Goal: Transaction & Acquisition: Purchase product/service

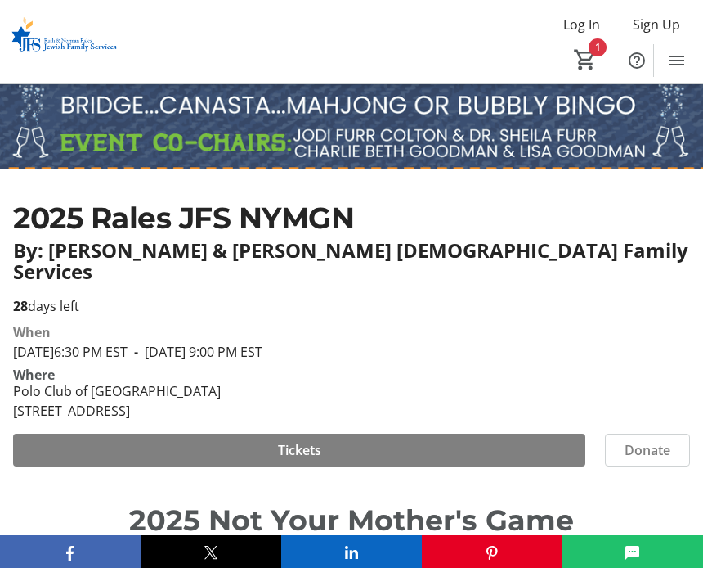
scroll to position [312, 0]
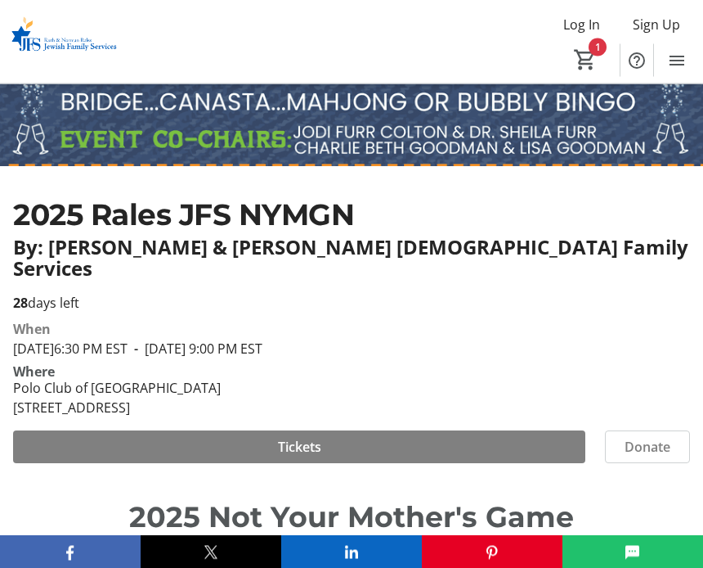
click at [303, 438] on span "Tickets" at bounding box center [299, 448] width 43 height 20
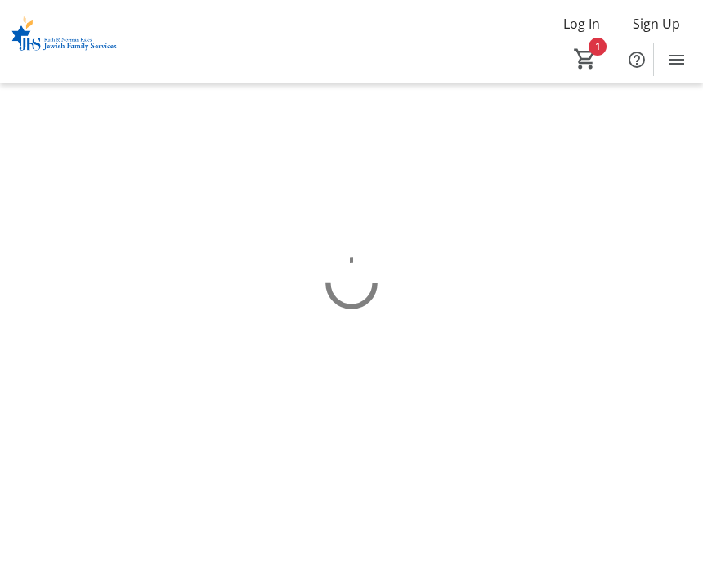
scroll to position [1, 0]
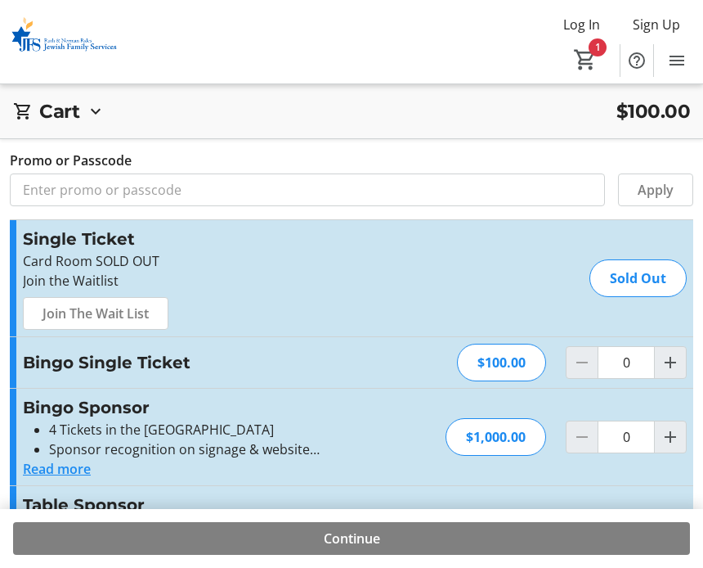
click at [505, 366] on div "$100.00" at bounding box center [501, 363] width 89 height 38
click at [671, 366] on mat-icon "Increment by one" at bounding box center [671, 363] width 20 height 20
type input "1"
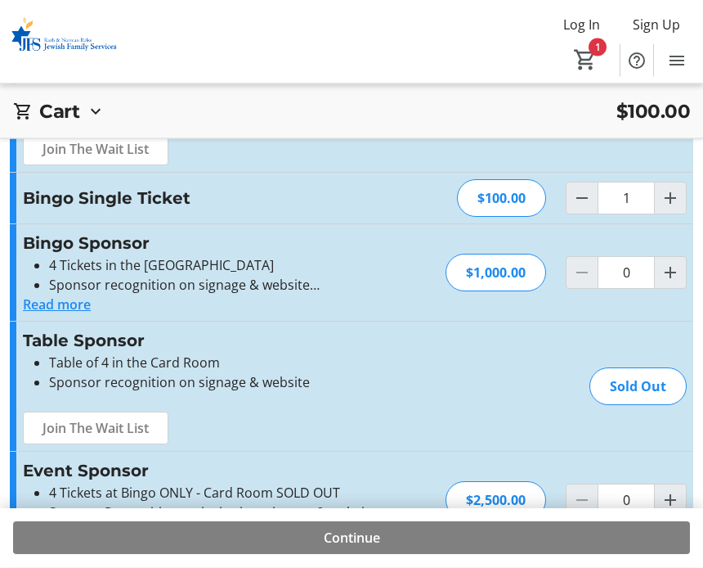
scroll to position [164, 0]
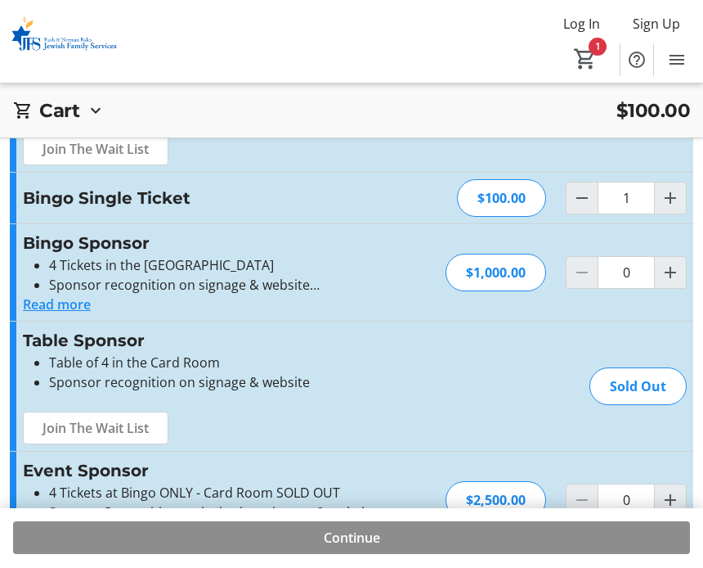
click at [368, 548] on span "Continue" at bounding box center [352, 538] width 56 height 20
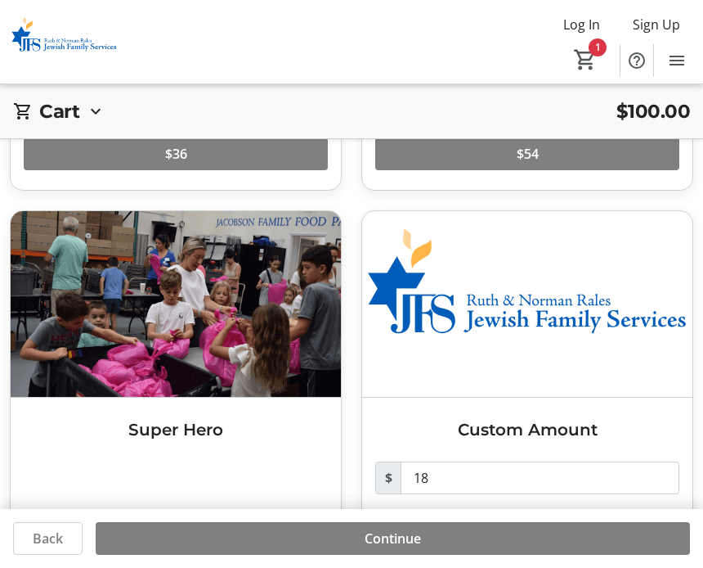
scroll to position [338, 0]
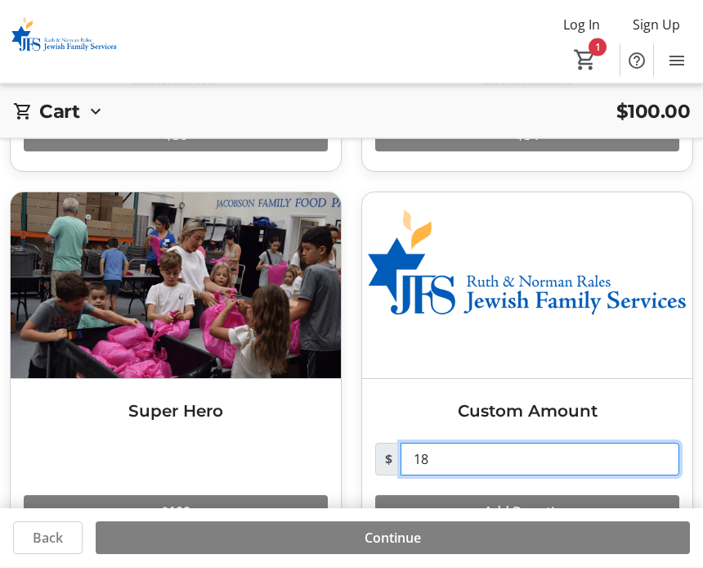
click at [465, 454] on input "18" at bounding box center [540, 459] width 279 height 33
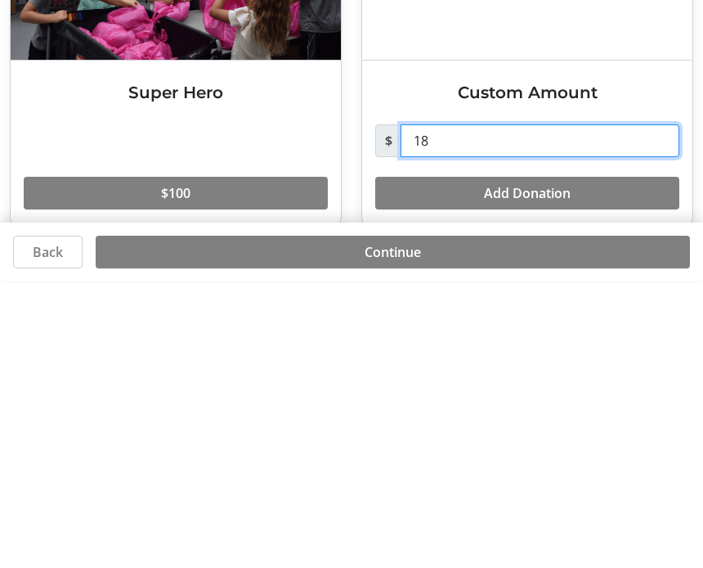
type input "1"
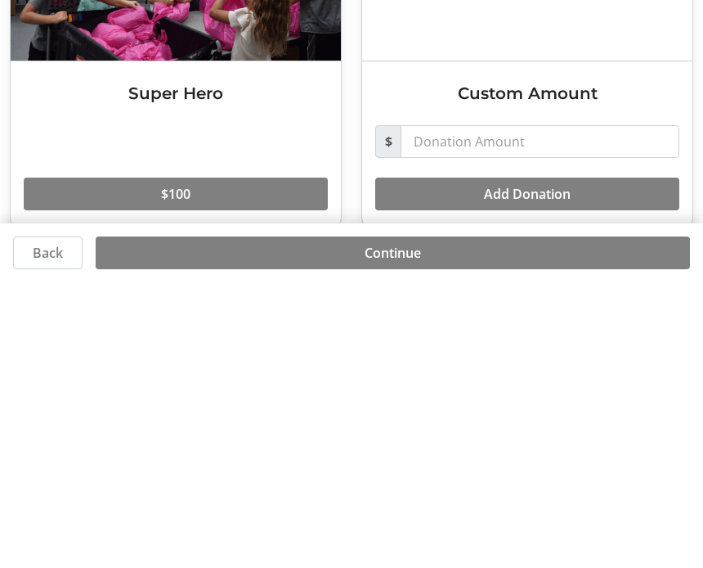
click at [389, 528] on span "Continue" at bounding box center [393, 538] width 56 height 20
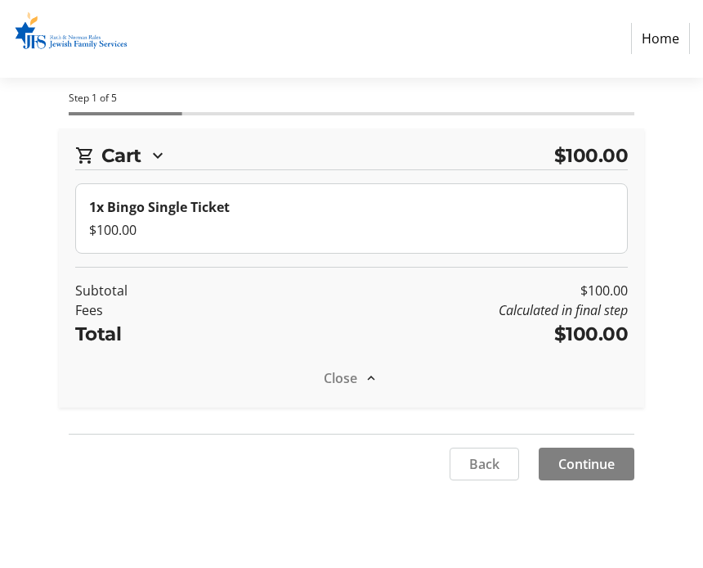
scroll to position [1, 0]
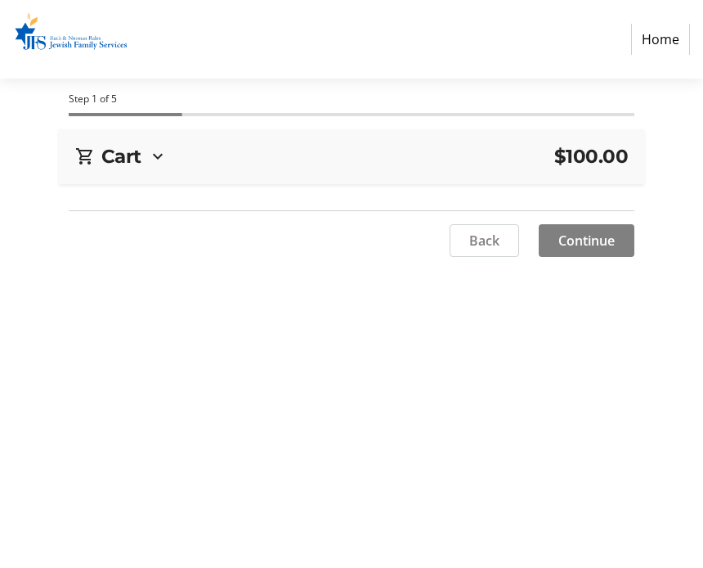
select select "US"
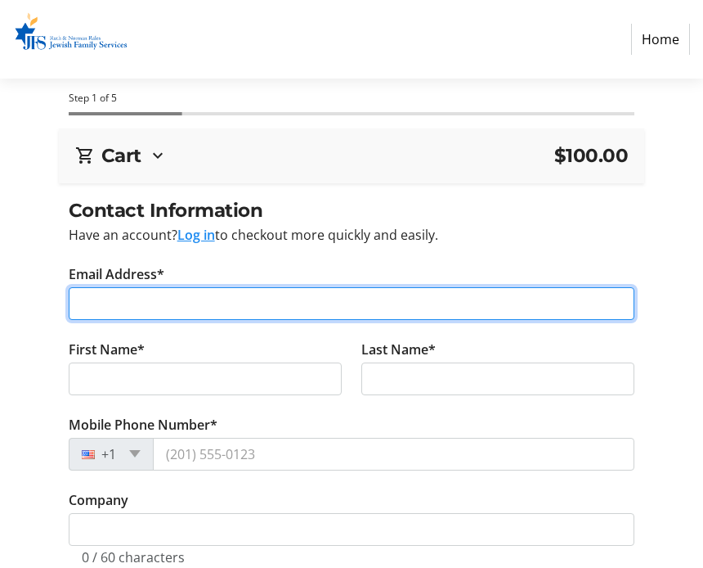
click at [167, 306] on input "Email Address*" at bounding box center [352, 303] width 567 height 33
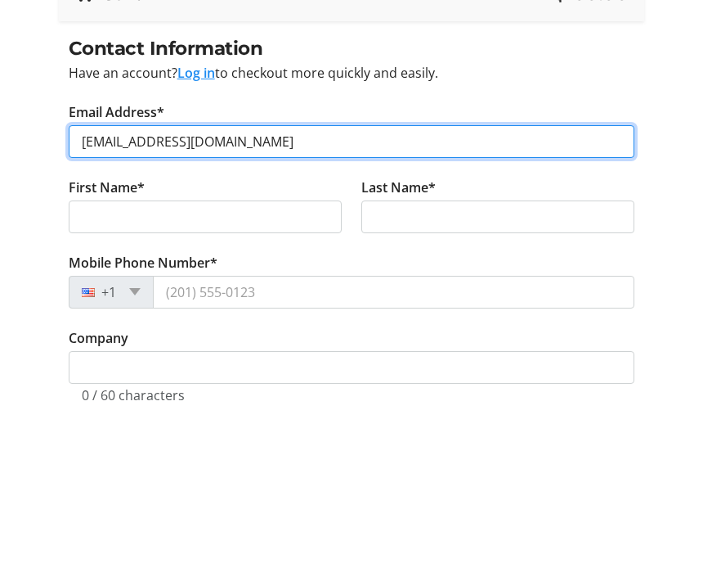
type input "[EMAIL_ADDRESS][DOMAIN_NAME]"
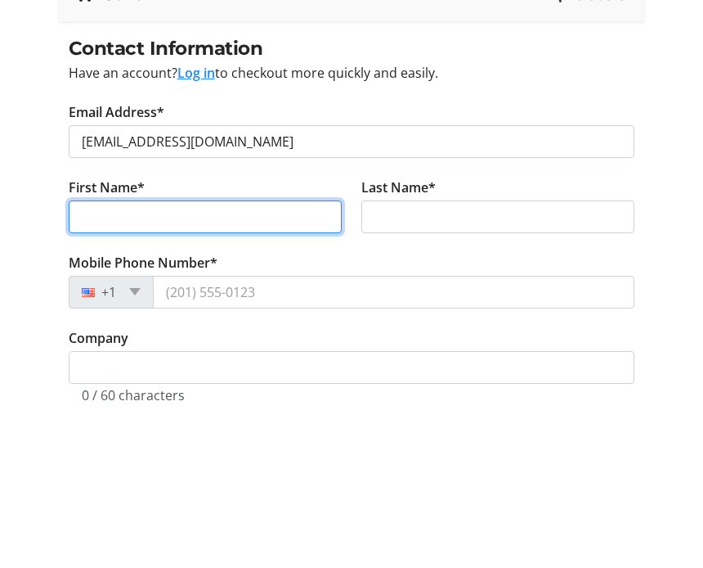
click at [159, 363] on input "First Name*" at bounding box center [205, 379] width 273 height 33
type input "[PERSON_NAME]"
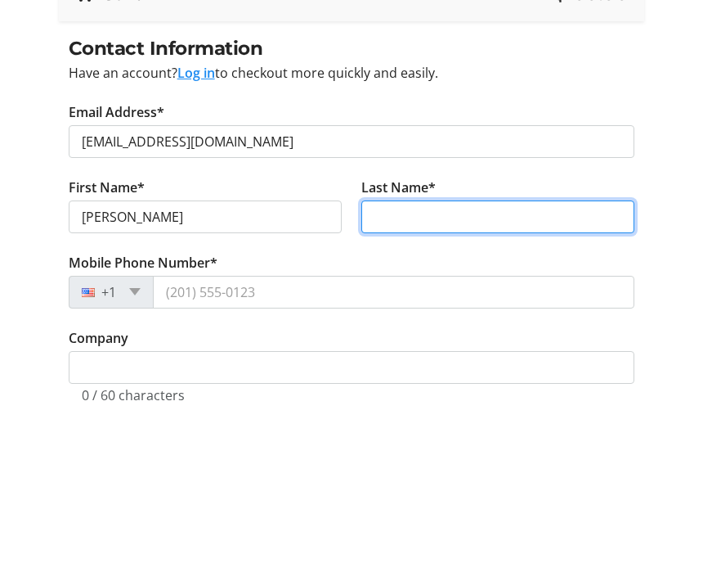
type input "Blezard"
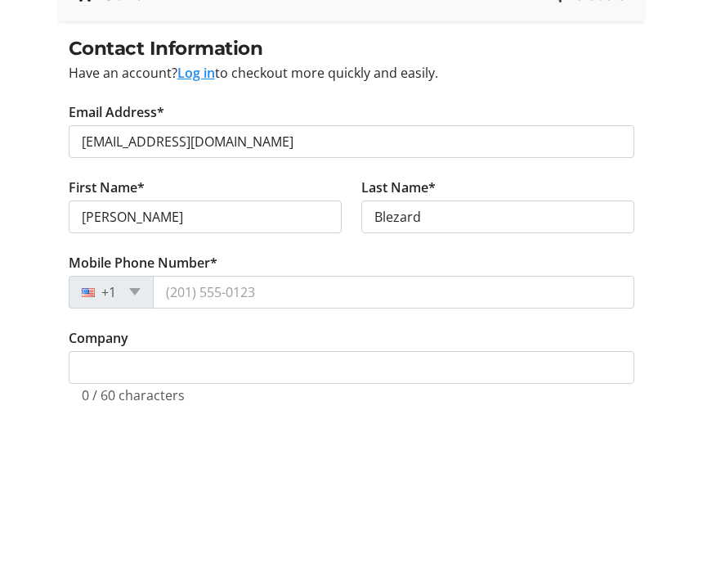
scroll to position [163, 0]
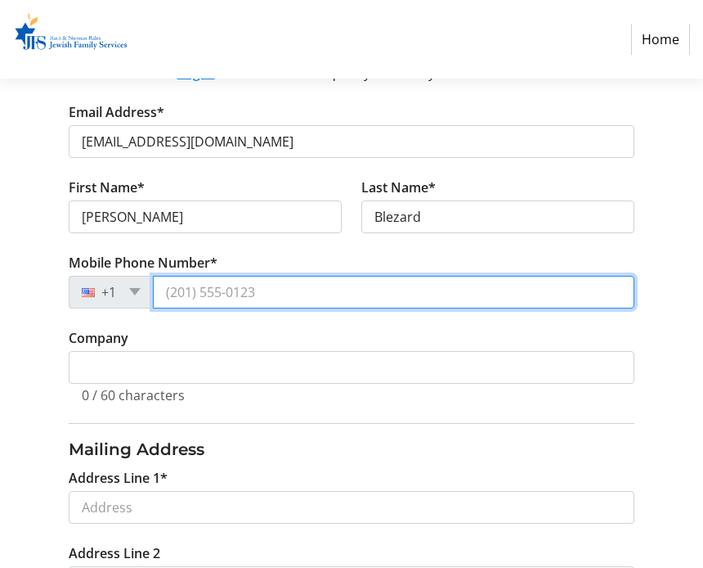
click at [221, 295] on input "Mobile Phone Number*" at bounding box center [394, 292] width 483 height 33
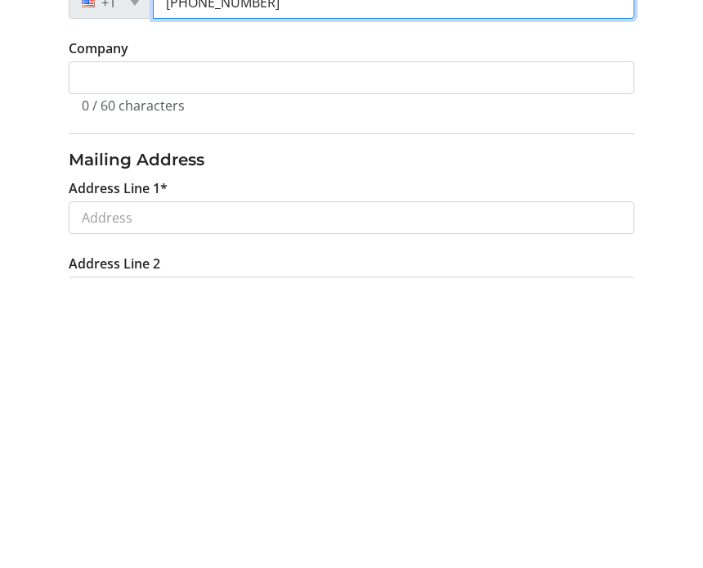
type input "[PHONE_NUMBER]"
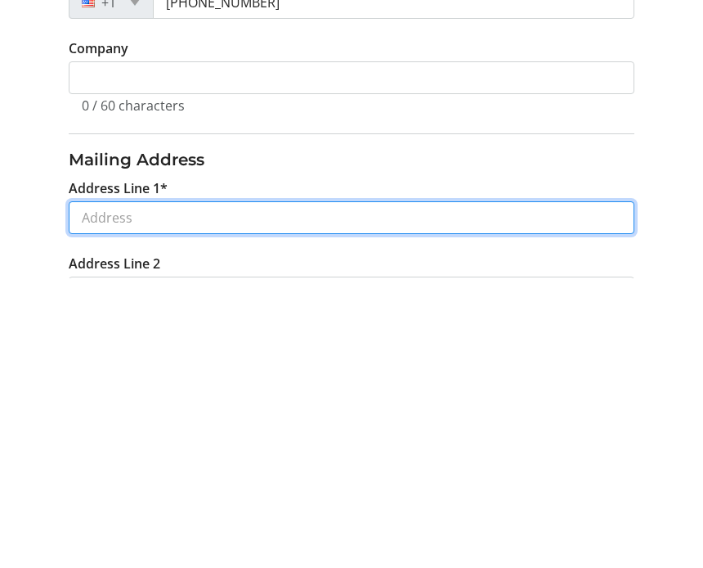
click at [222, 491] on input "Address Line 1*" at bounding box center [352, 507] width 567 height 33
type input "[STREET_ADDRESS]"
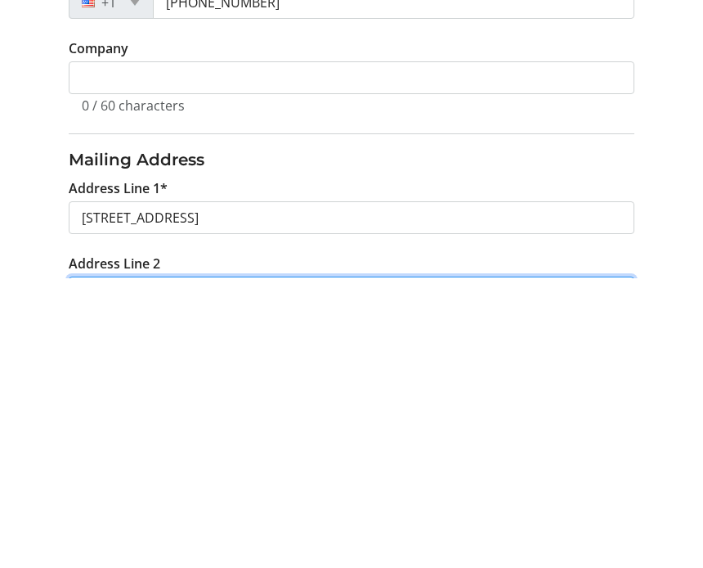
type input "103"
type input "Boca Raton"
select select "FL"
type input "33487"
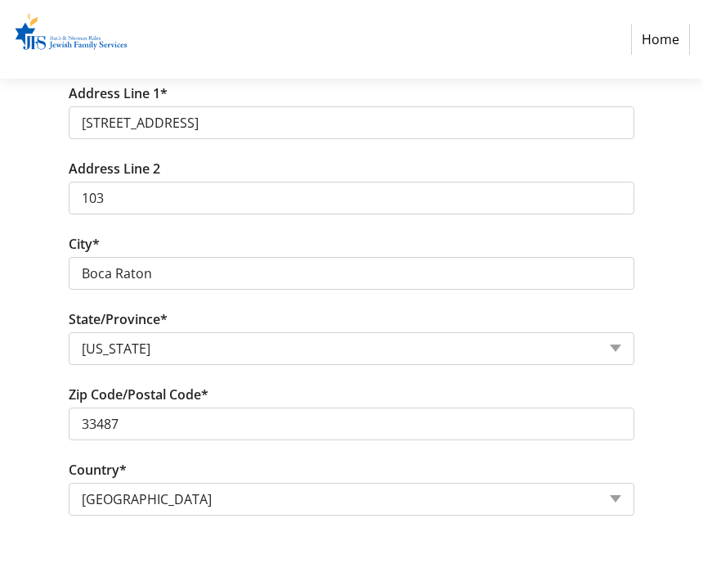
scroll to position [546, 0]
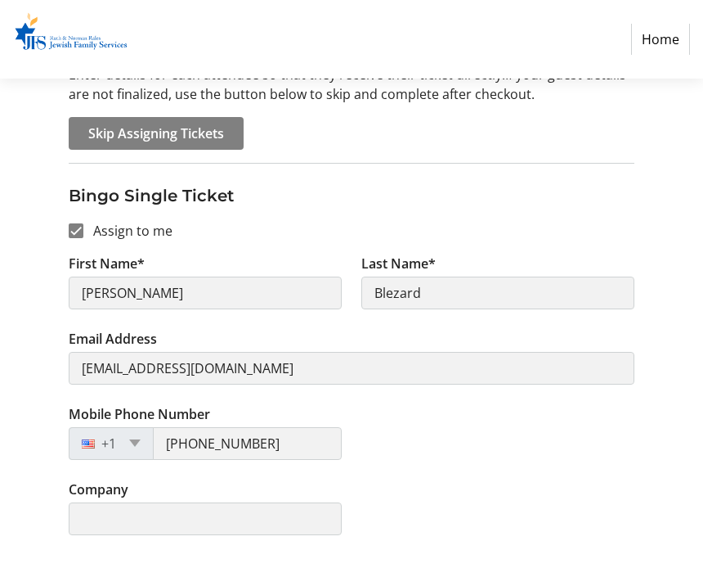
scroll to position [173, 0]
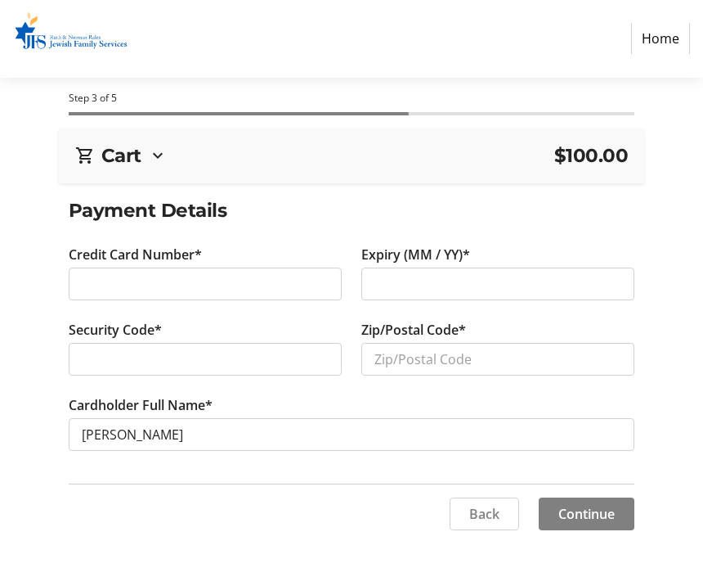
click at [474, 519] on span "Back" at bounding box center [485, 515] width 30 height 20
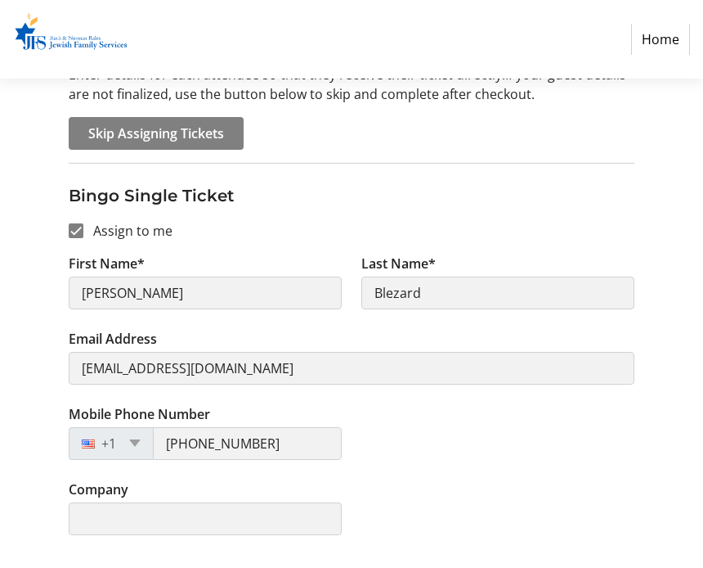
scroll to position [173, 0]
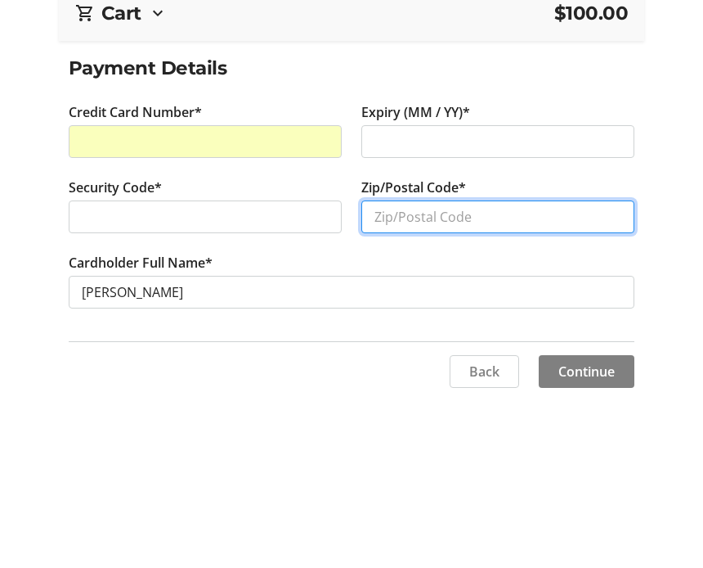
click at [413, 344] on input "Zip/Postal Code*" at bounding box center [498, 360] width 273 height 33
type input "33487"
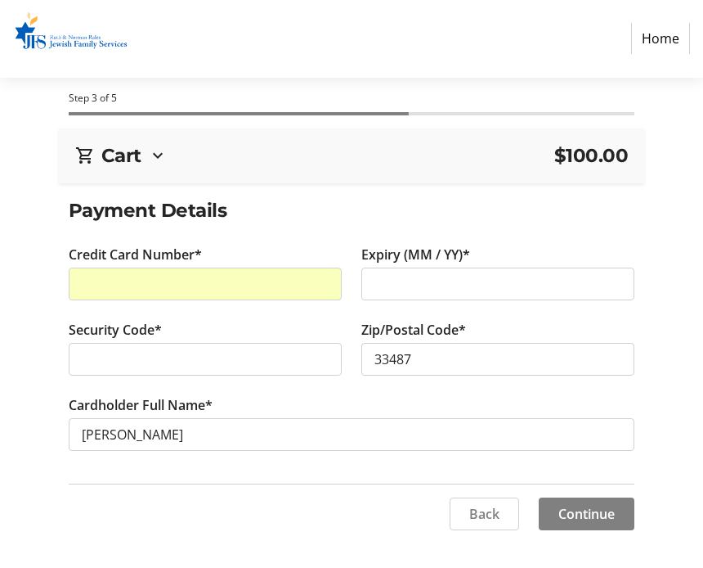
click at [579, 519] on span "Continue" at bounding box center [587, 515] width 56 height 20
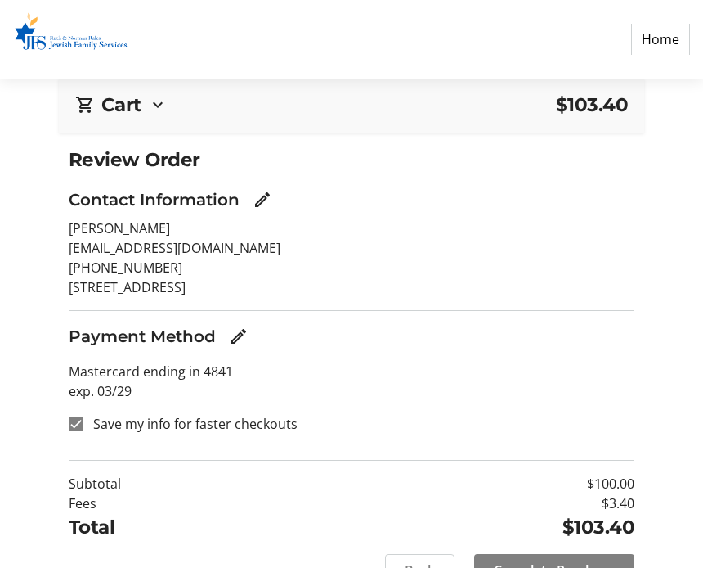
scroll to position [51, 0]
click at [555, 567] on span "Complete Purchase" at bounding box center [554, 571] width 121 height 20
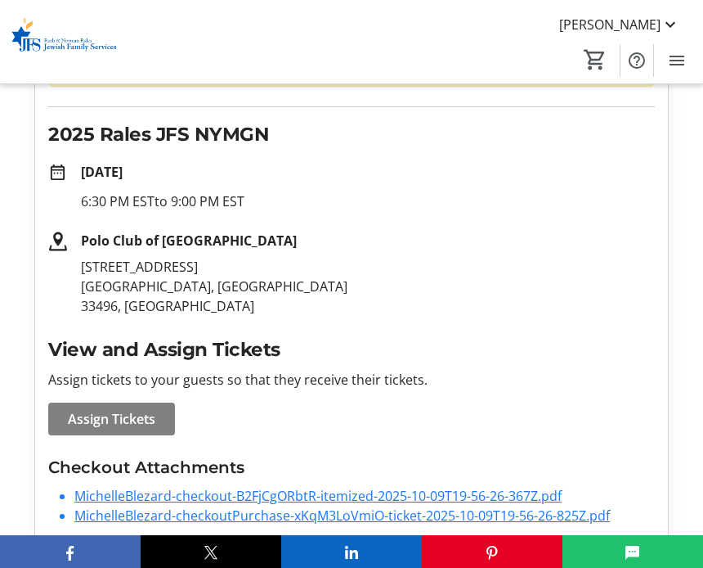
scroll to position [172, 0]
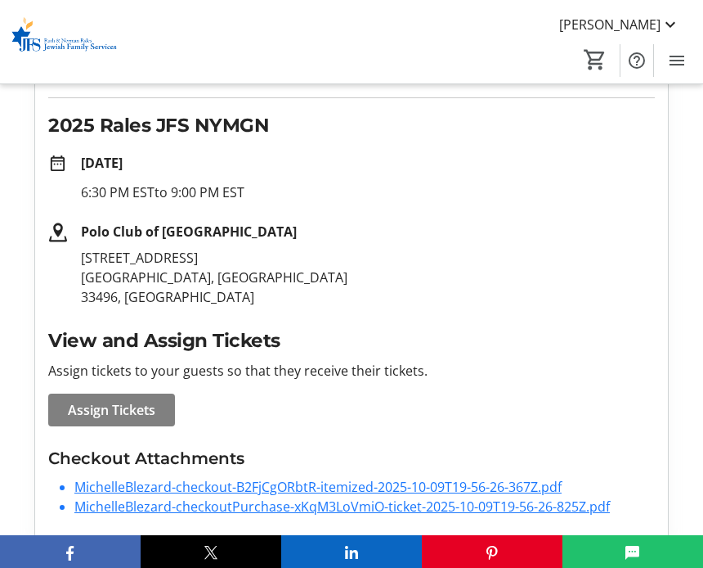
click at [226, 509] on link "MichelleBlezard-checkoutPurchase-xKqM3LoVmiO-ticket-2025-10-09T19-56-26-825Z.pdf" at bounding box center [342, 506] width 536 height 18
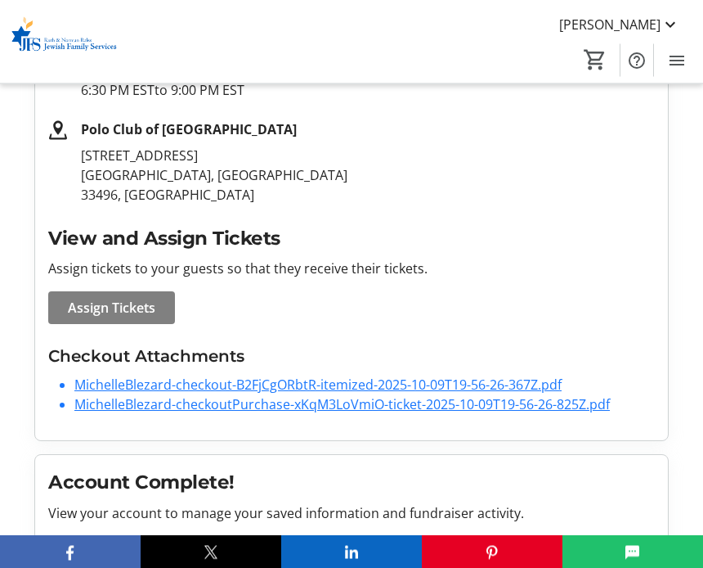
scroll to position [276, 0]
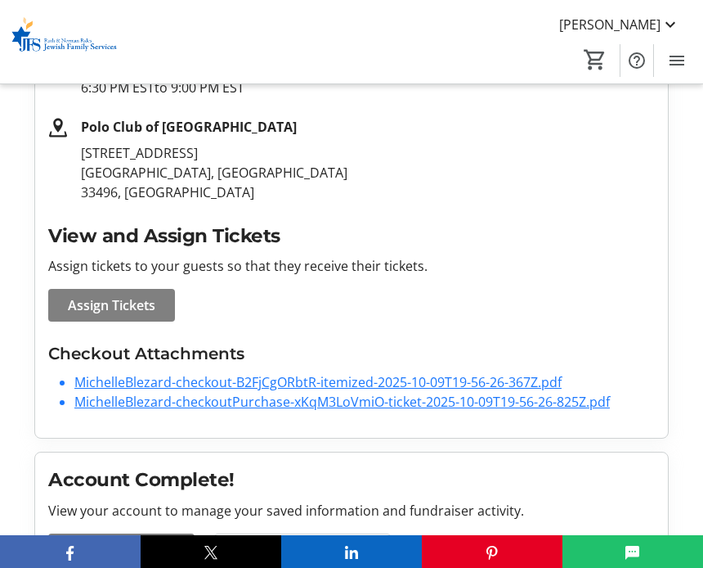
click at [278, 381] on link "MichelleBlezard-checkout-B2FjCgORbtR-itemized-2025-10-09T19-56-26-367Z.pdf" at bounding box center [318, 382] width 488 height 18
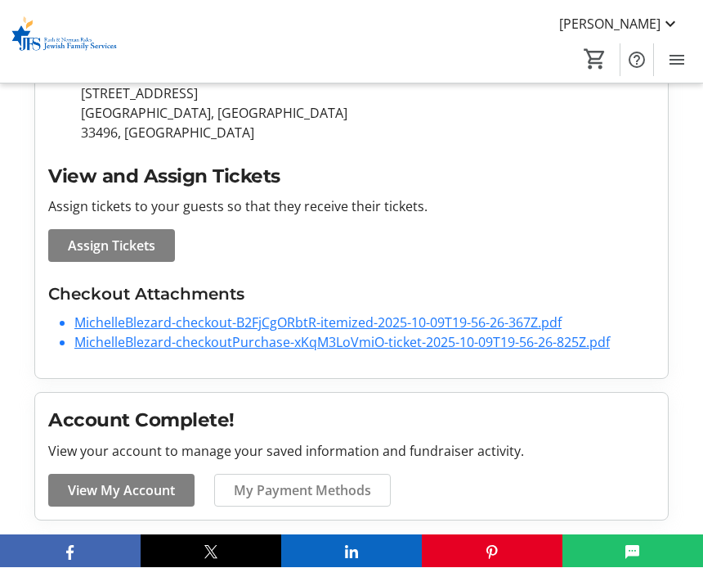
scroll to position [336, 0]
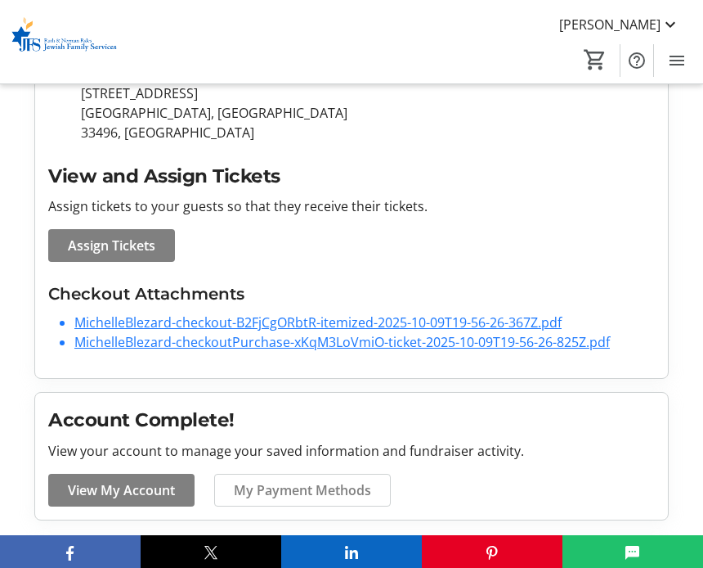
click at [351, 344] on link "MichelleBlezard-checkoutPurchase-xKqM3LoVmiO-ticket-2025-10-09T19-56-26-825Z.pdf" at bounding box center [342, 342] width 536 height 18
click at [369, 333] on link "MichelleBlezard-checkoutPurchase-xKqM3LoVmiO-ticket-2025-10-09T19-56-26-825Z.pdf" at bounding box center [342, 342] width 536 height 18
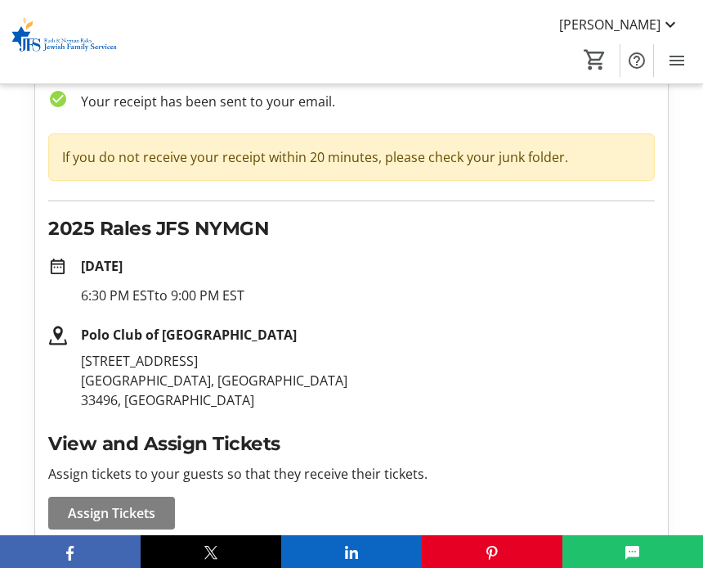
scroll to position [0, 0]
